Goal: Information Seeking & Learning: Check status

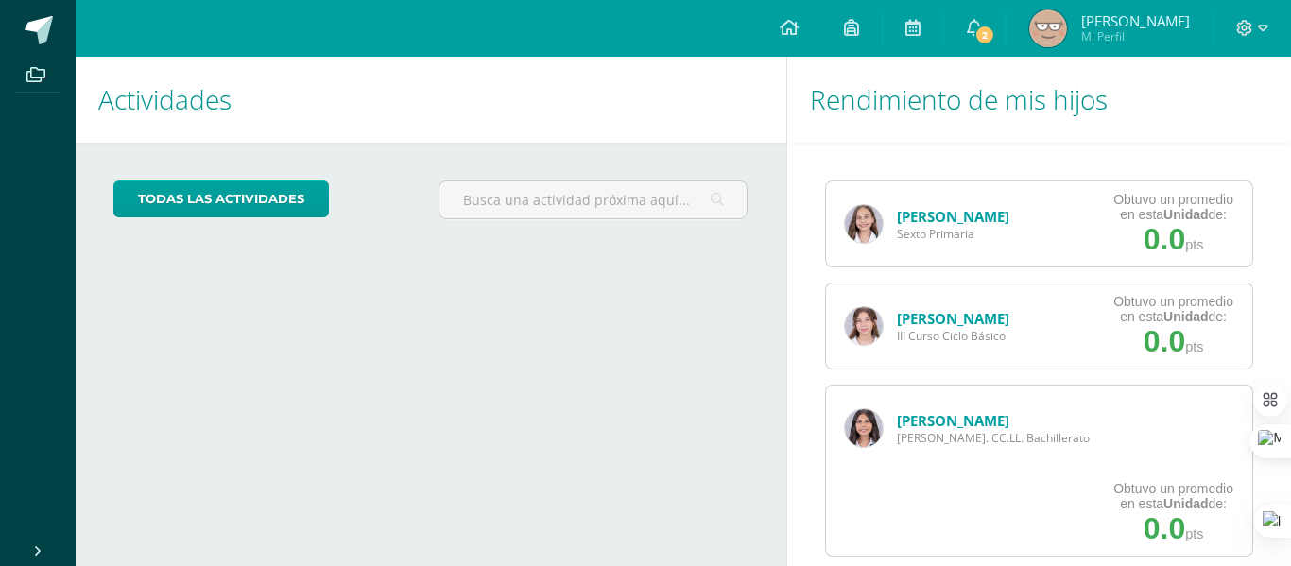
click at [937, 419] on link "[PERSON_NAME]" at bounding box center [953, 420] width 112 height 19
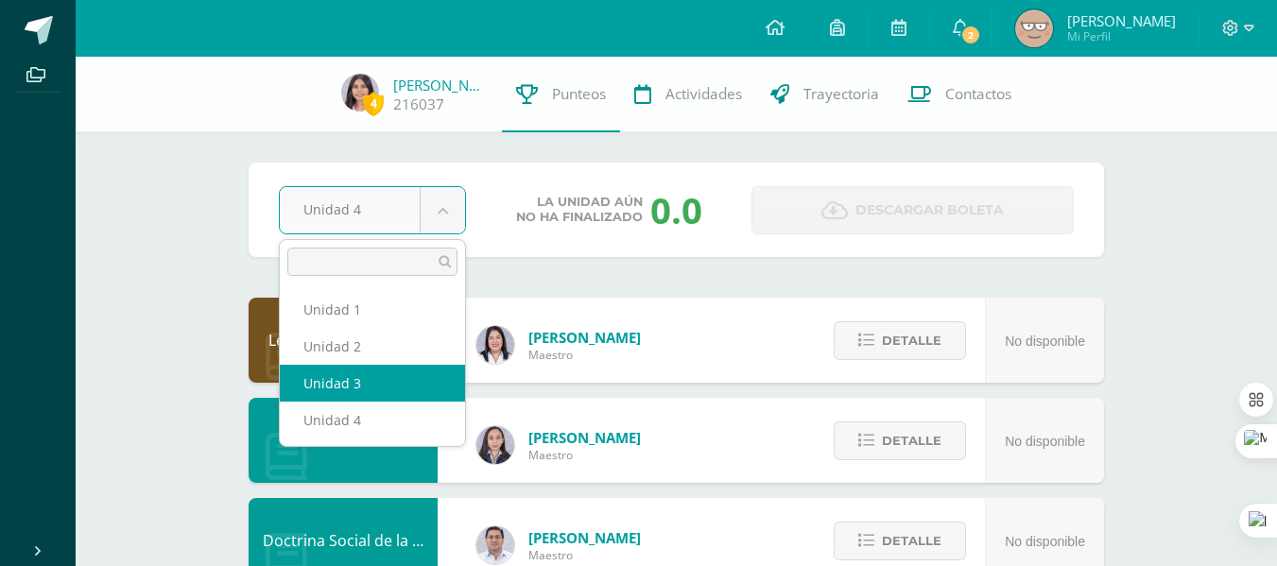
select select "Unidad 3"
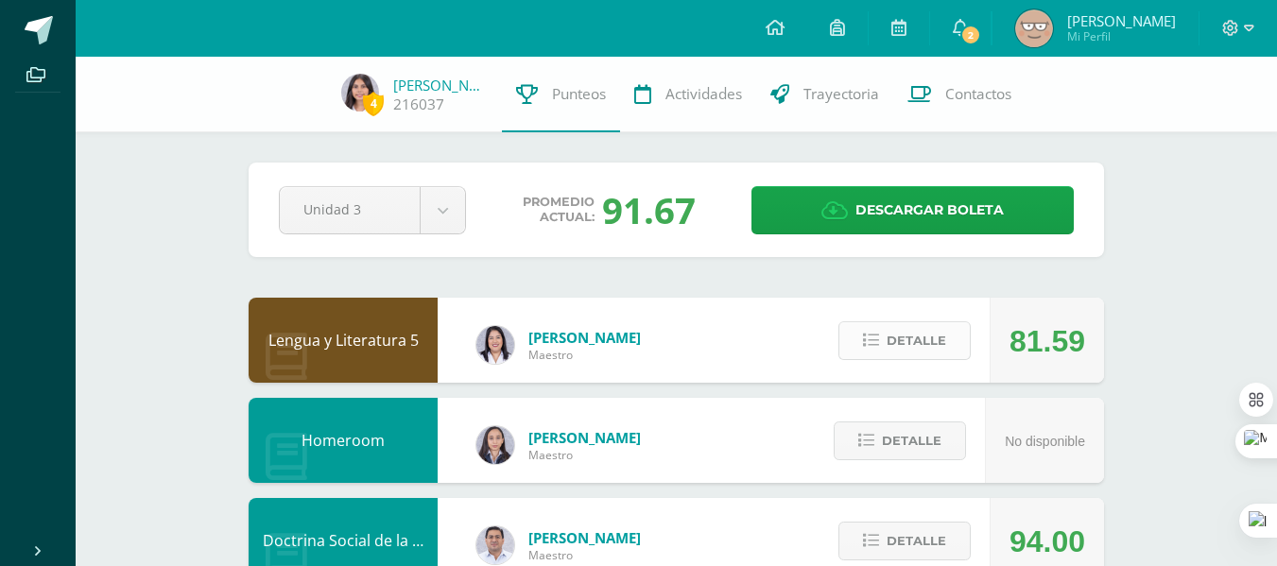
click at [926, 336] on span "Detalle" at bounding box center [917, 340] width 60 height 35
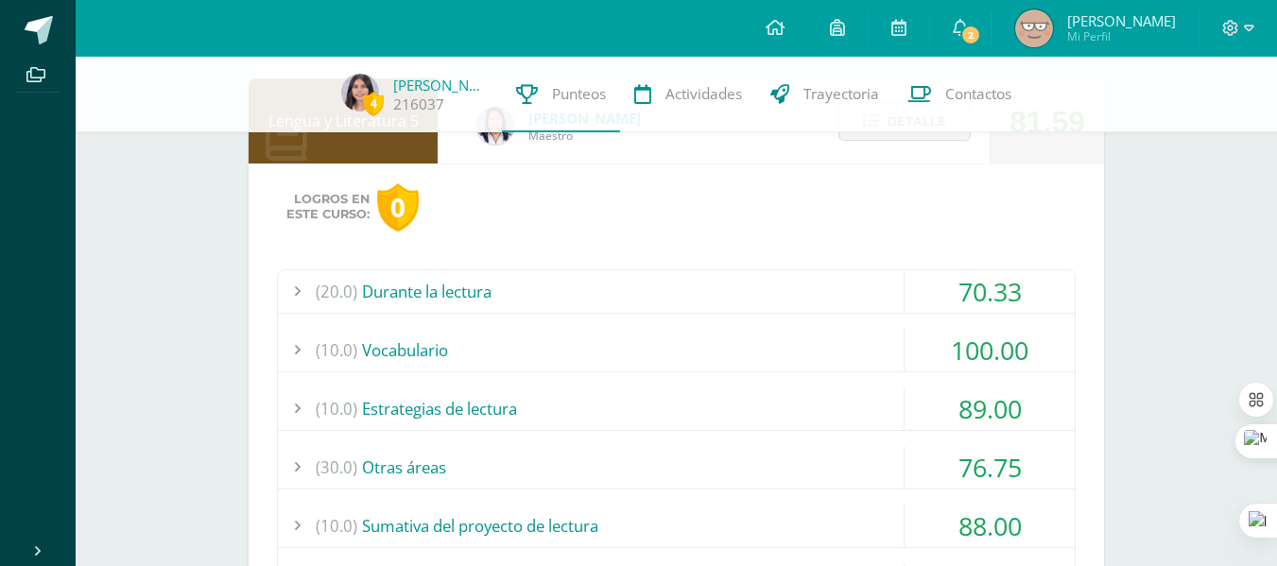
scroll to position [223, 0]
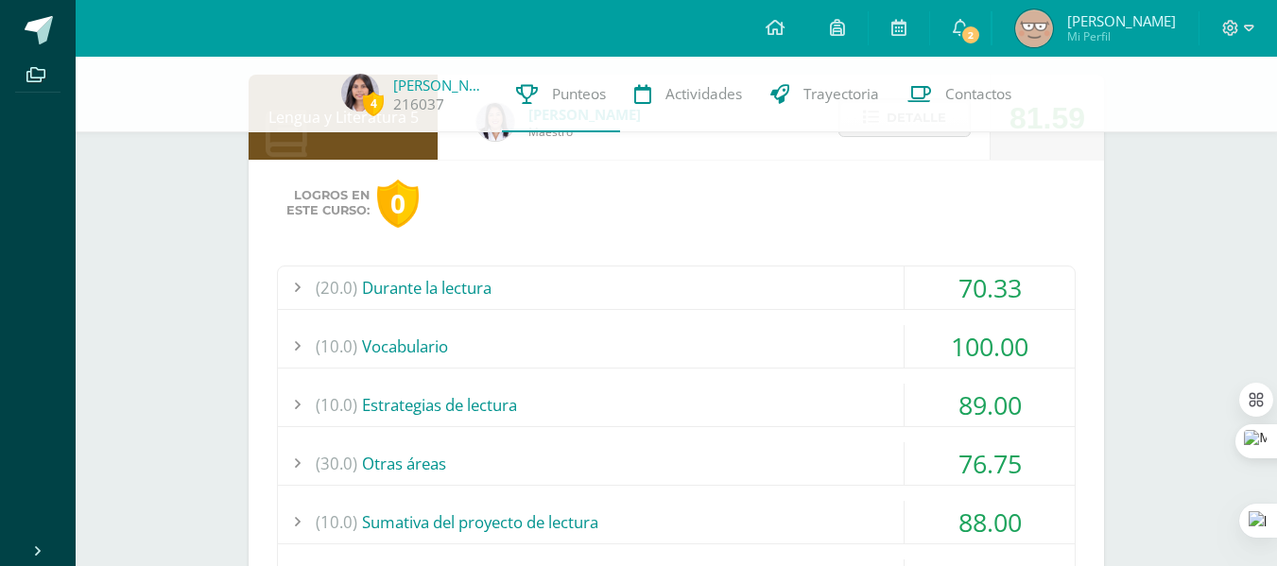
click at [832, 281] on div "(20.0) Durante la lectura" at bounding box center [676, 288] width 797 height 43
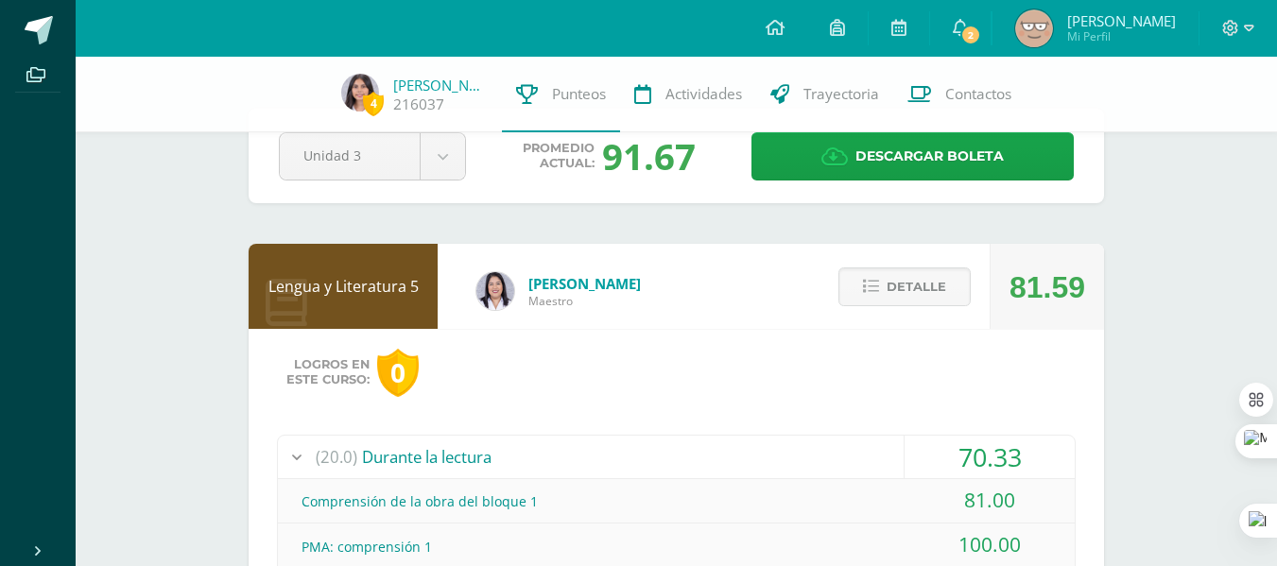
scroll to position [16, 0]
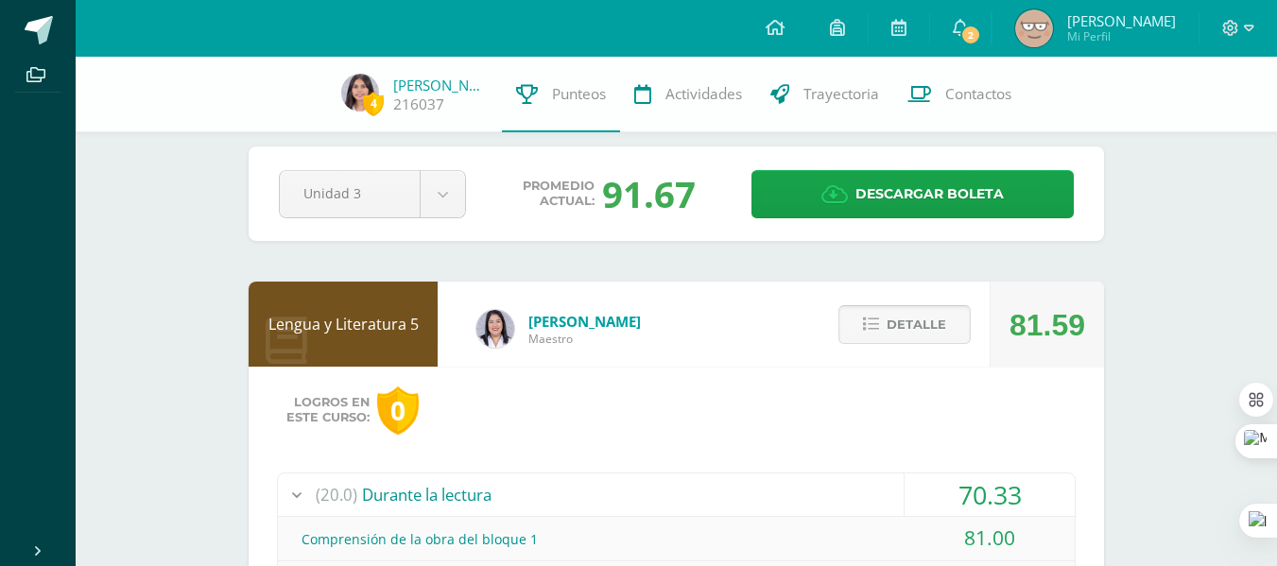
click at [910, 319] on span "Detalle" at bounding box center [917, 324] width 60 height 35
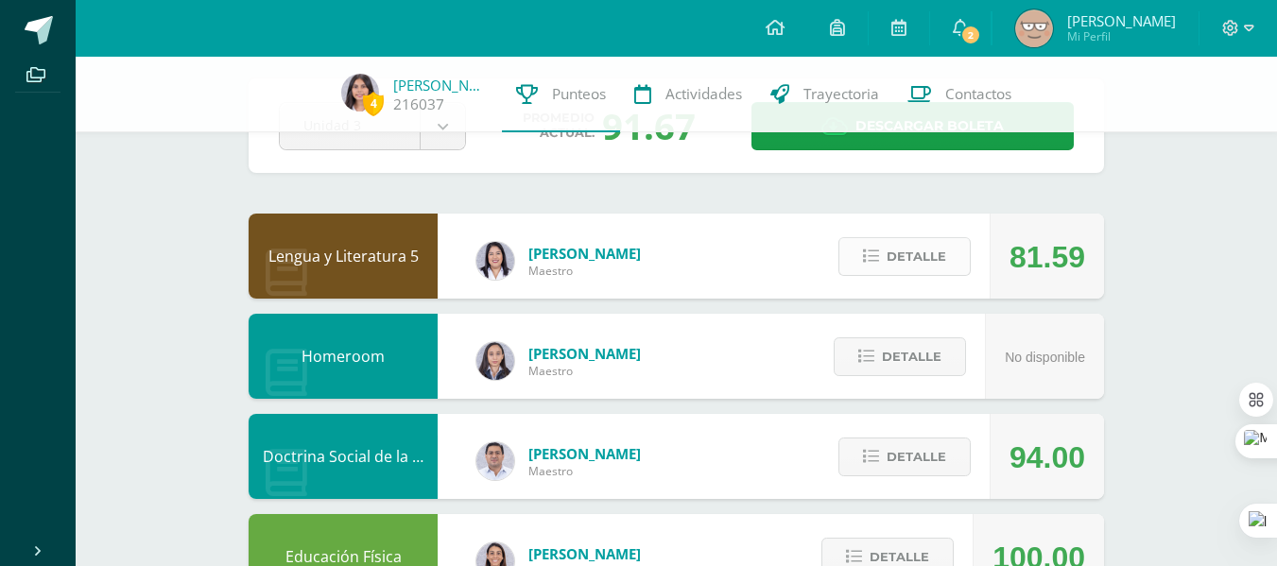
scroll to position [0, 0]
